Goal: Book appointment/travel/reservation

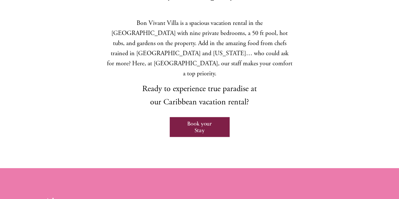
scroll to position [291, 0]
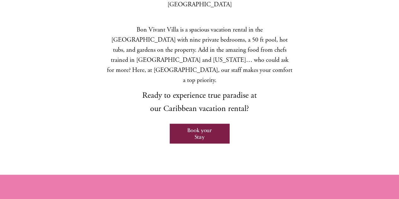
click at [201, 124] on link "Book your Stay" at bounding box center [200, 134] width 60 height 20
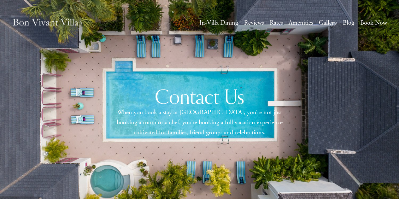
click at [277, 23] on link "Rates" at bounding box center [276, 22] width 13 height 11
